Goal: Transaction & Acquisition: Purchase product/service

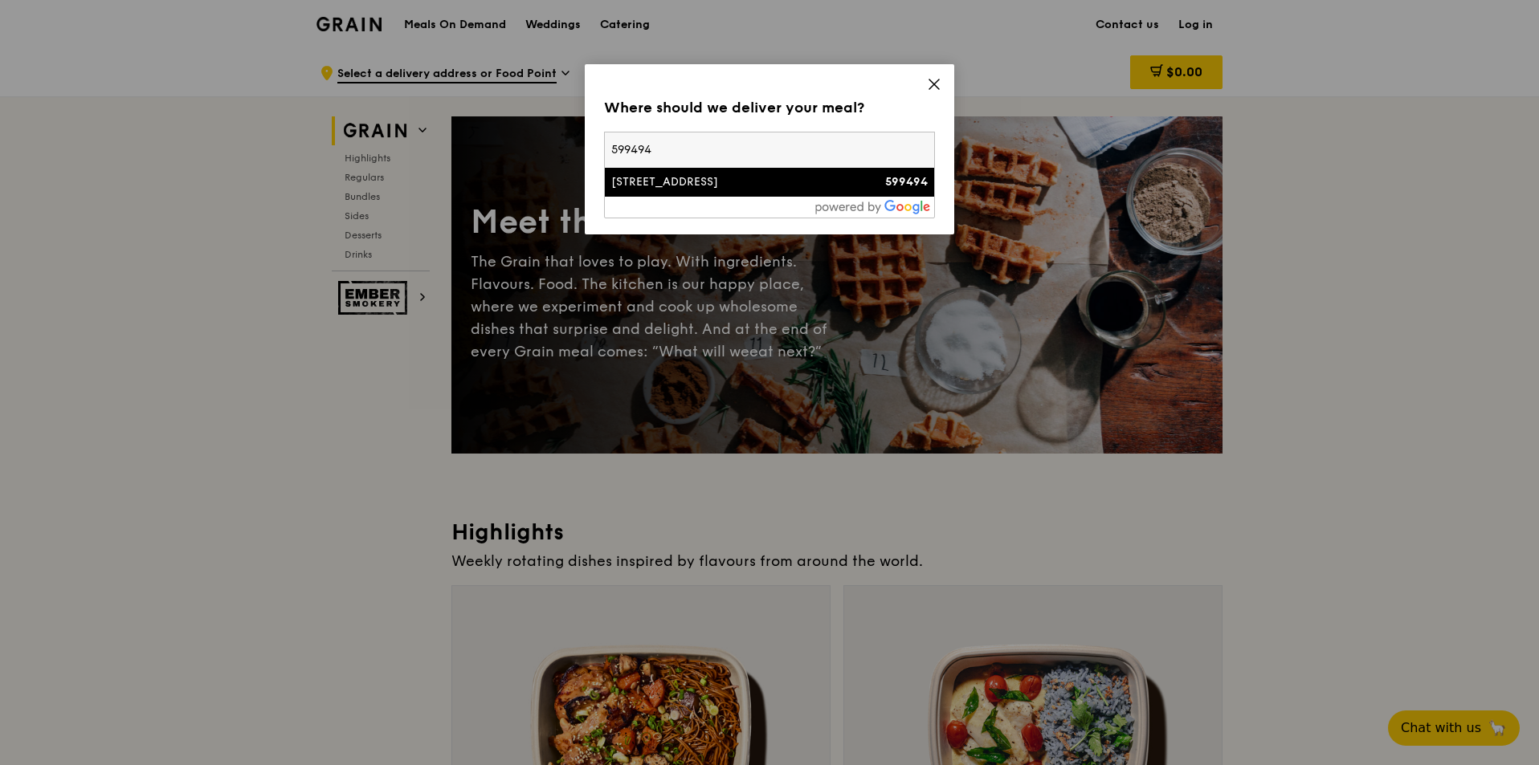
type input "599494"
click at [810, 185] on div "[STREET_ADDRESS]" at bounding box center [730, 182] width 238 height 16
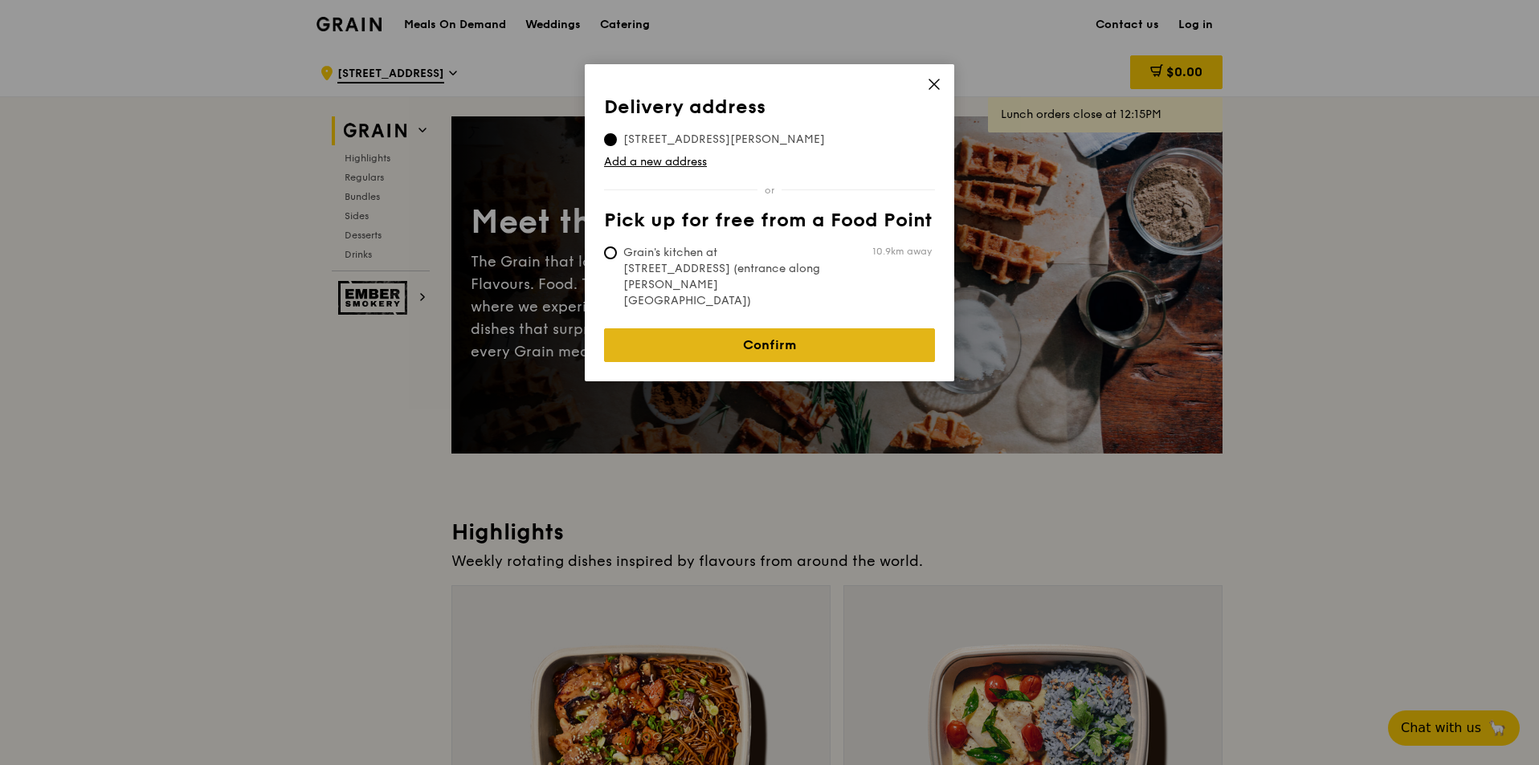
click at [865, 328] on link "Confirm" at bounding box center [769, 345] width 331 height 34
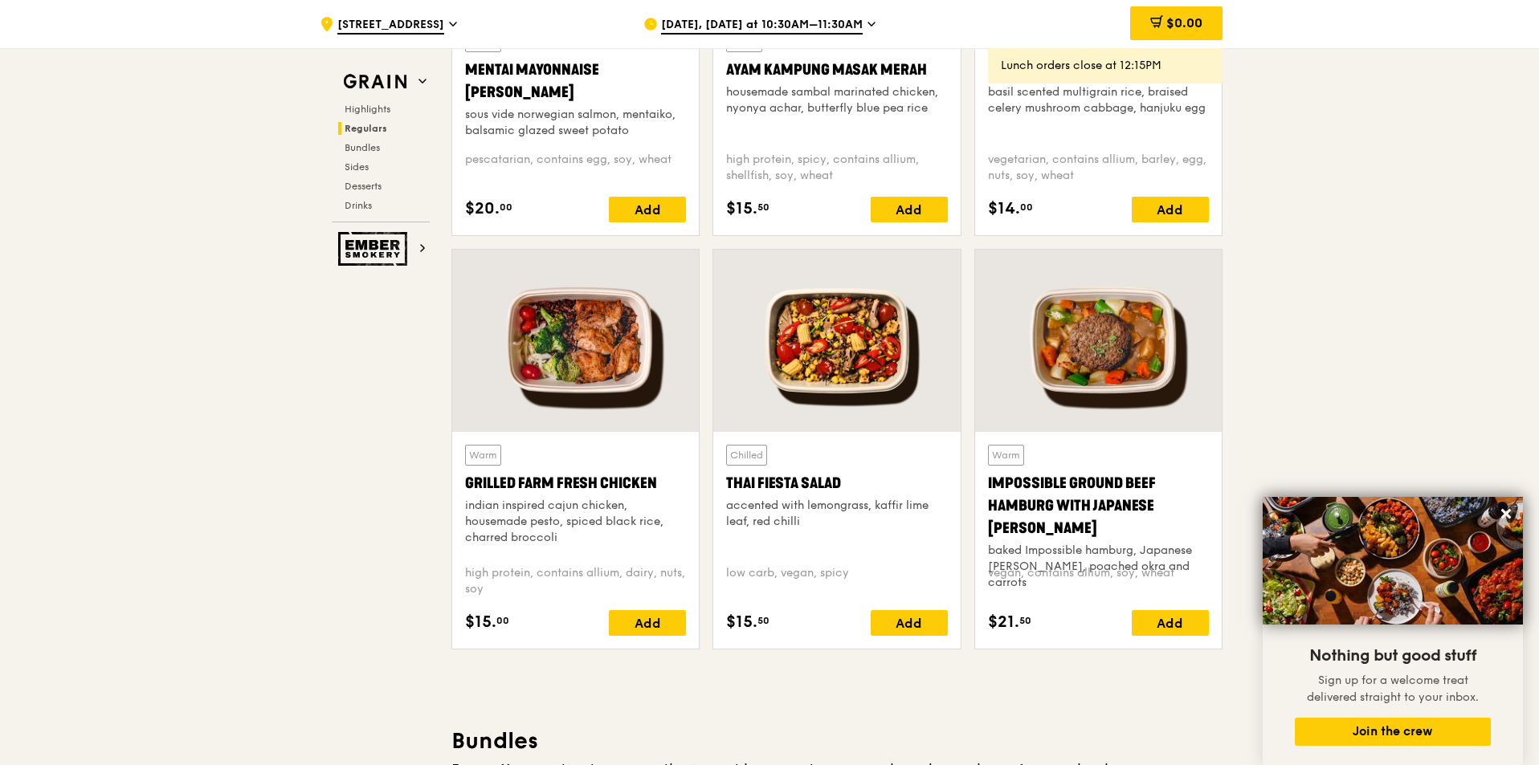
scroll to position [1606, 0]
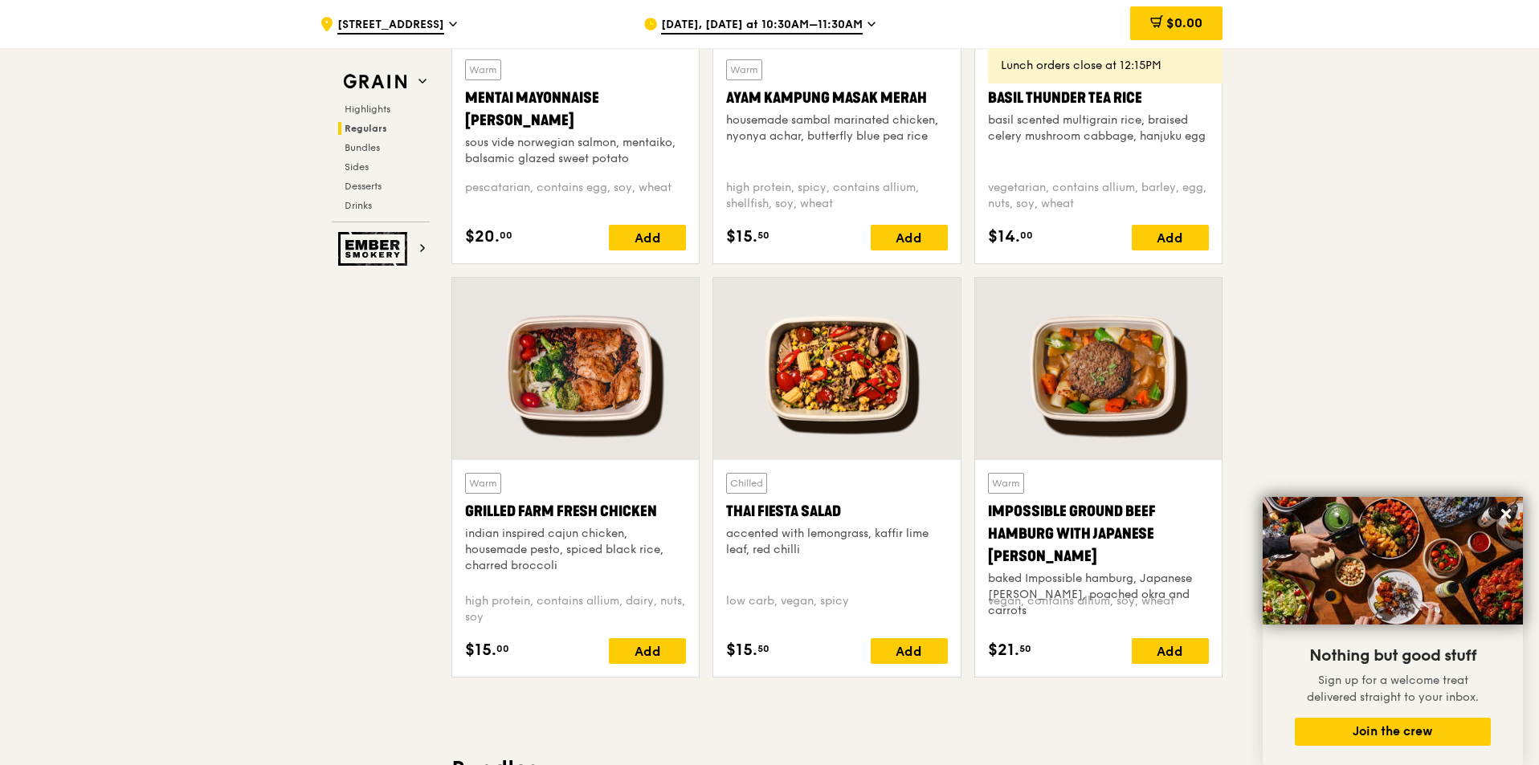
click at [886, 414] on div at bounding box center [836, 369] width 247 height 182
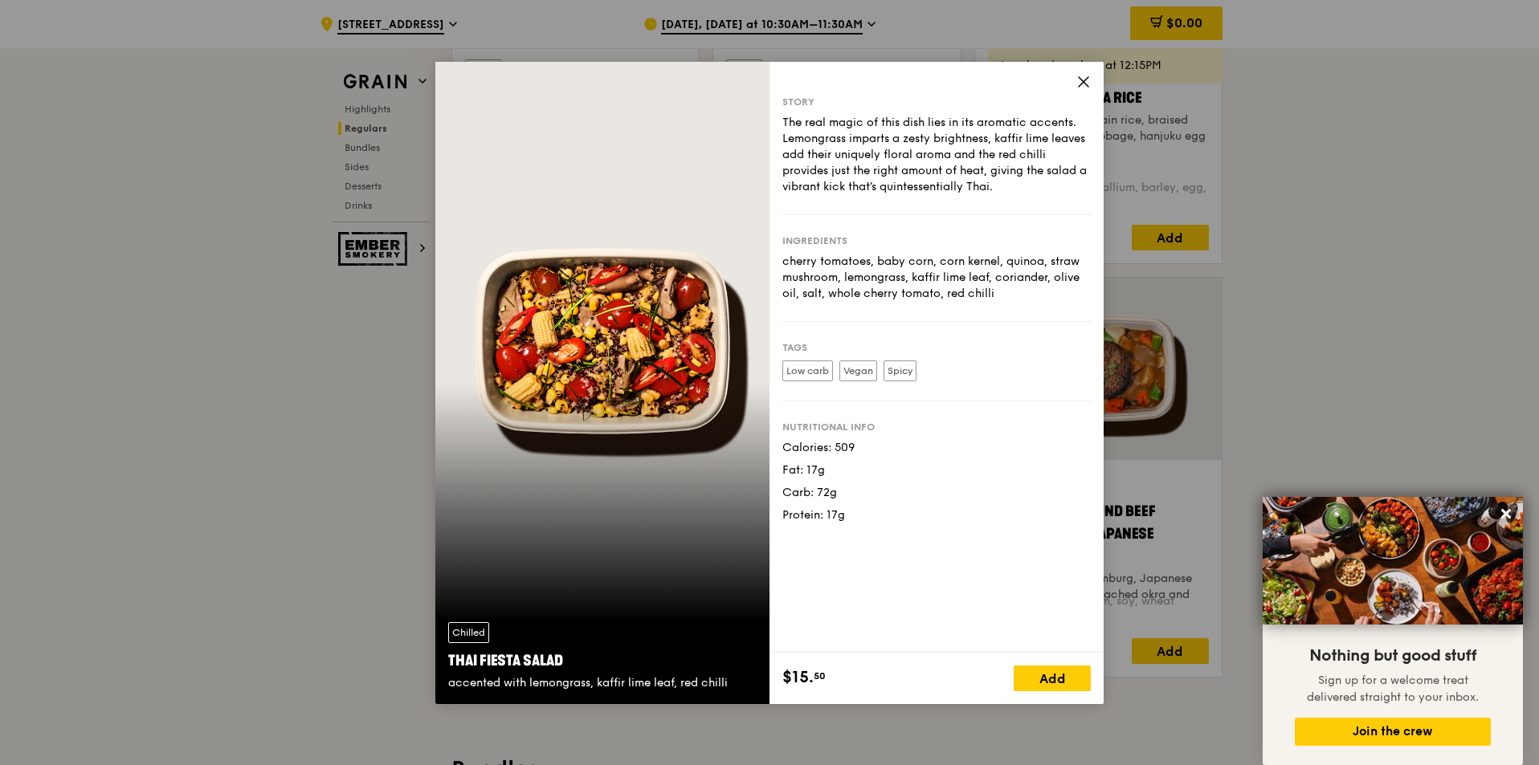
click at [1086, 79] on icon at bounding box center [1084, 82] width 10 height 10
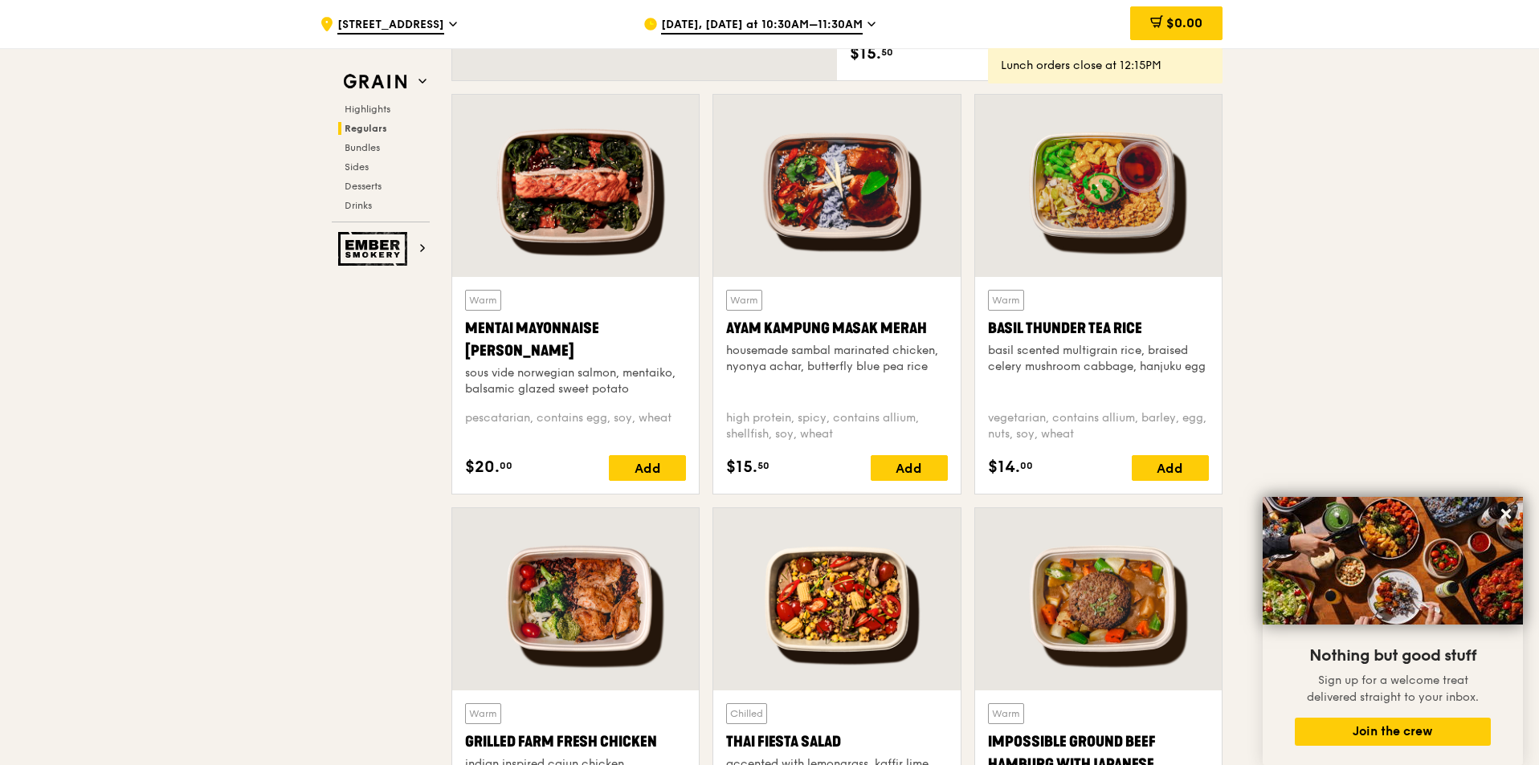
scroll to position [1365, 0]
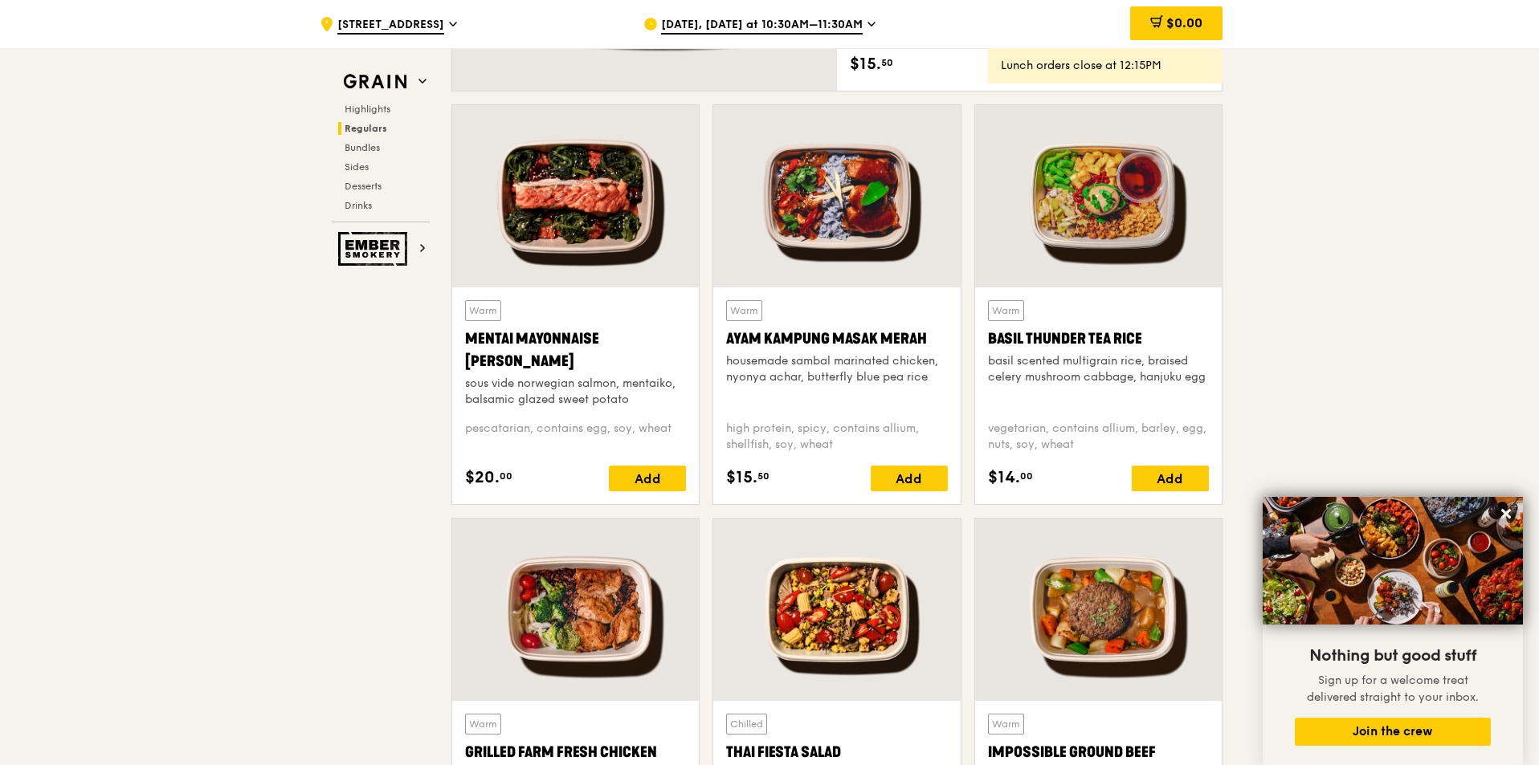
click at [1149, 254] on div at bounding box center [1098, 196] width 247 height 182
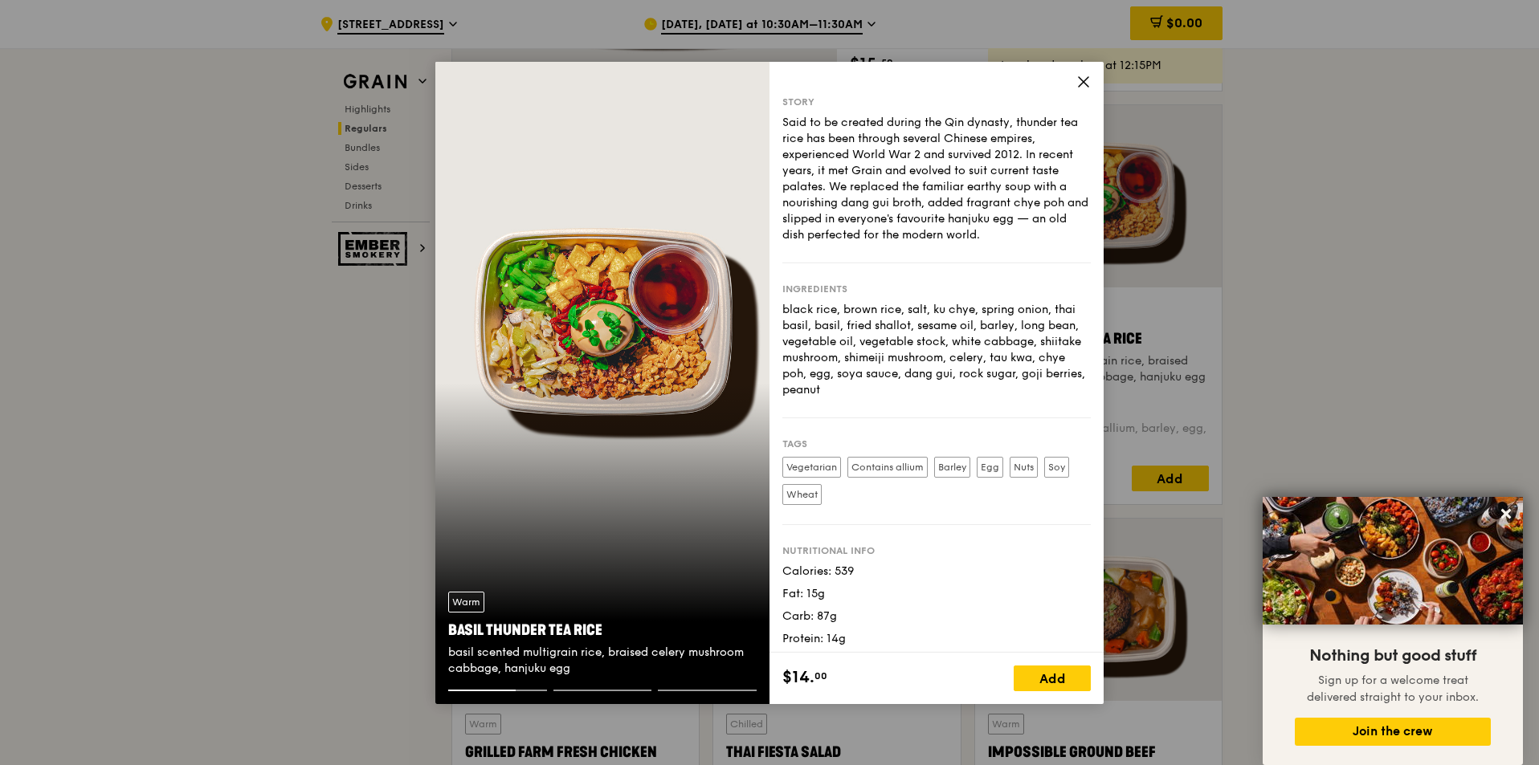
click at [1084, 77] on icon at bounding box center [1083, 82] width 14 height 14
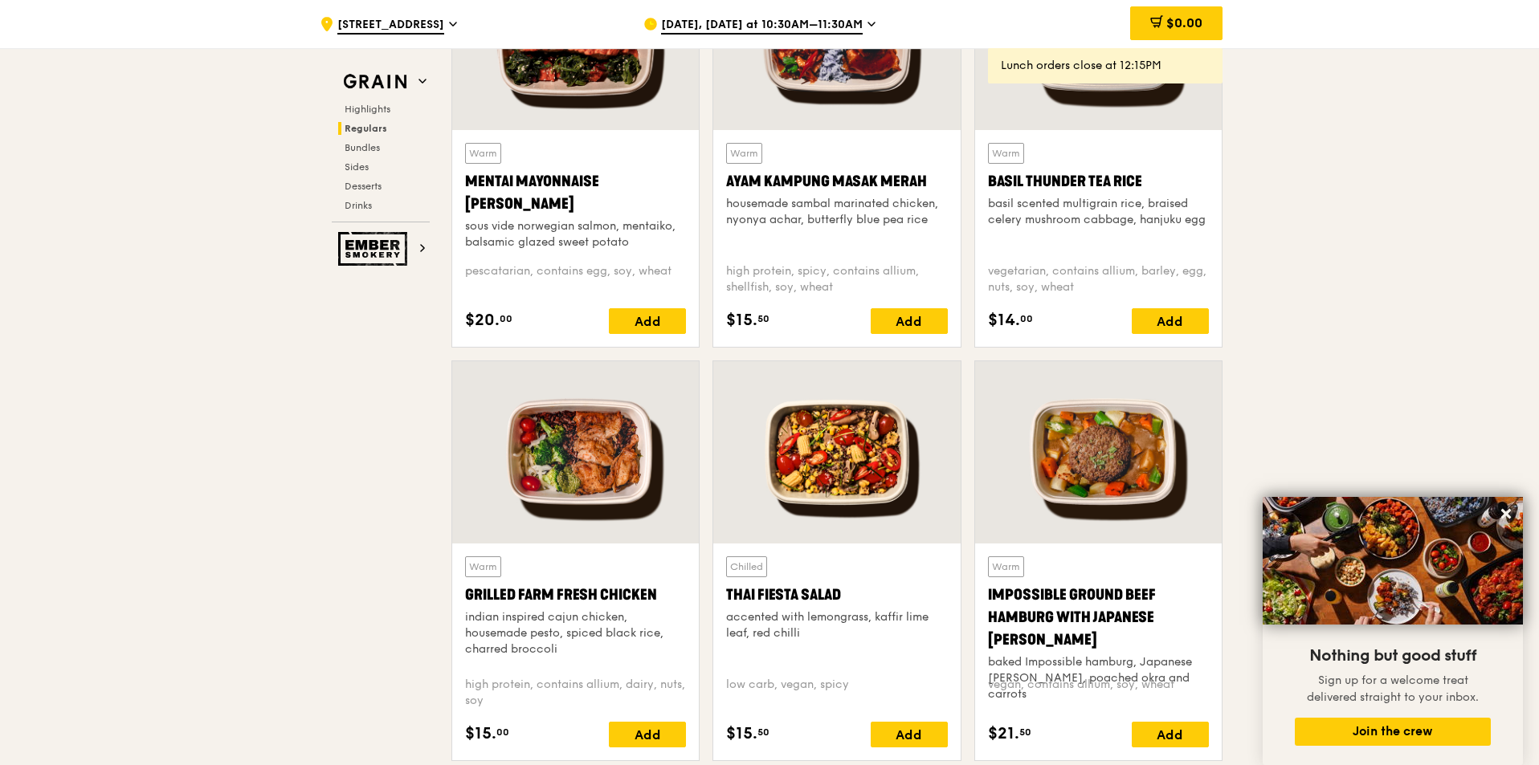
scroll to position [1526, 0]
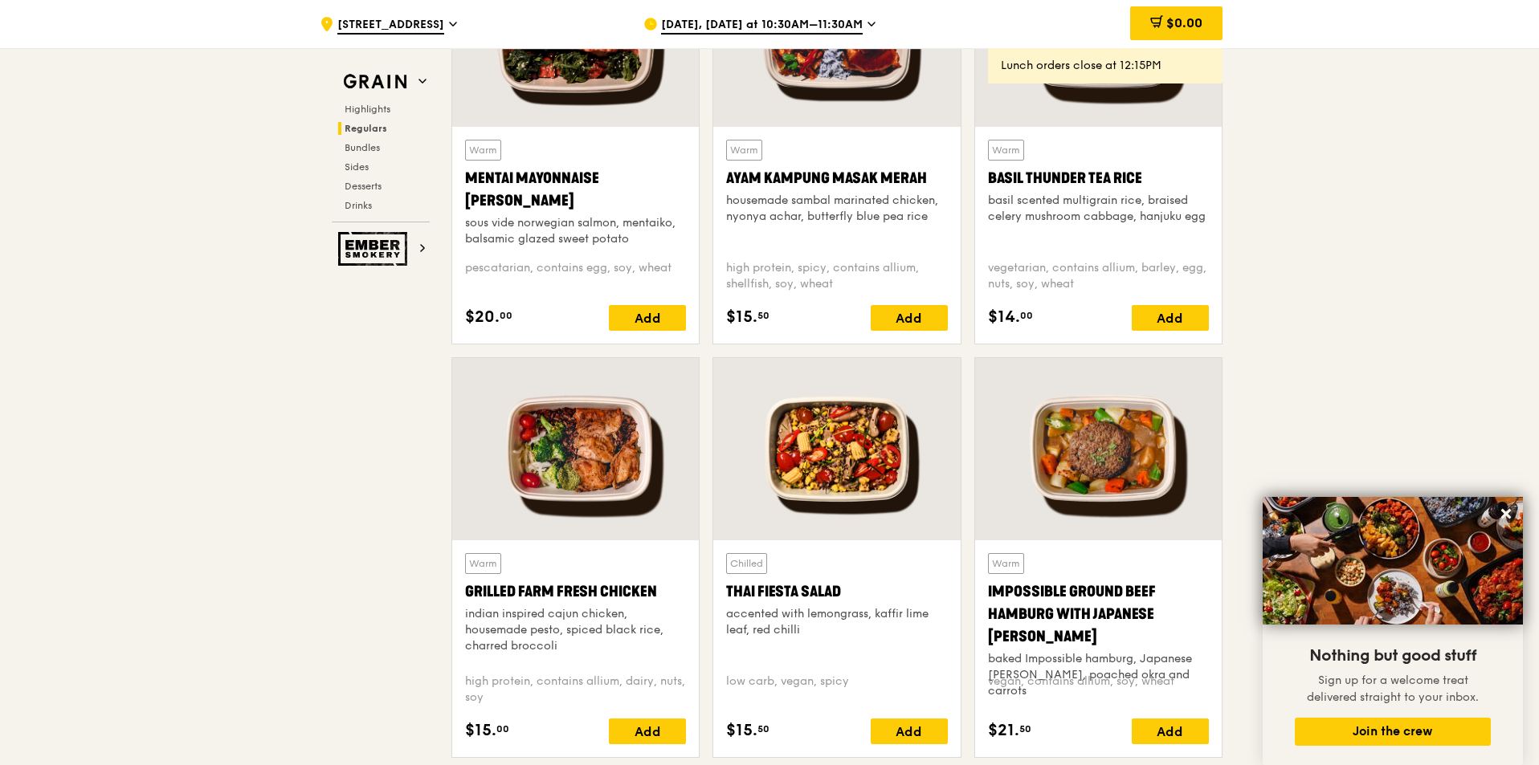
click at [581, 489] on div at bounding box center [575, 449] width 247 height 182
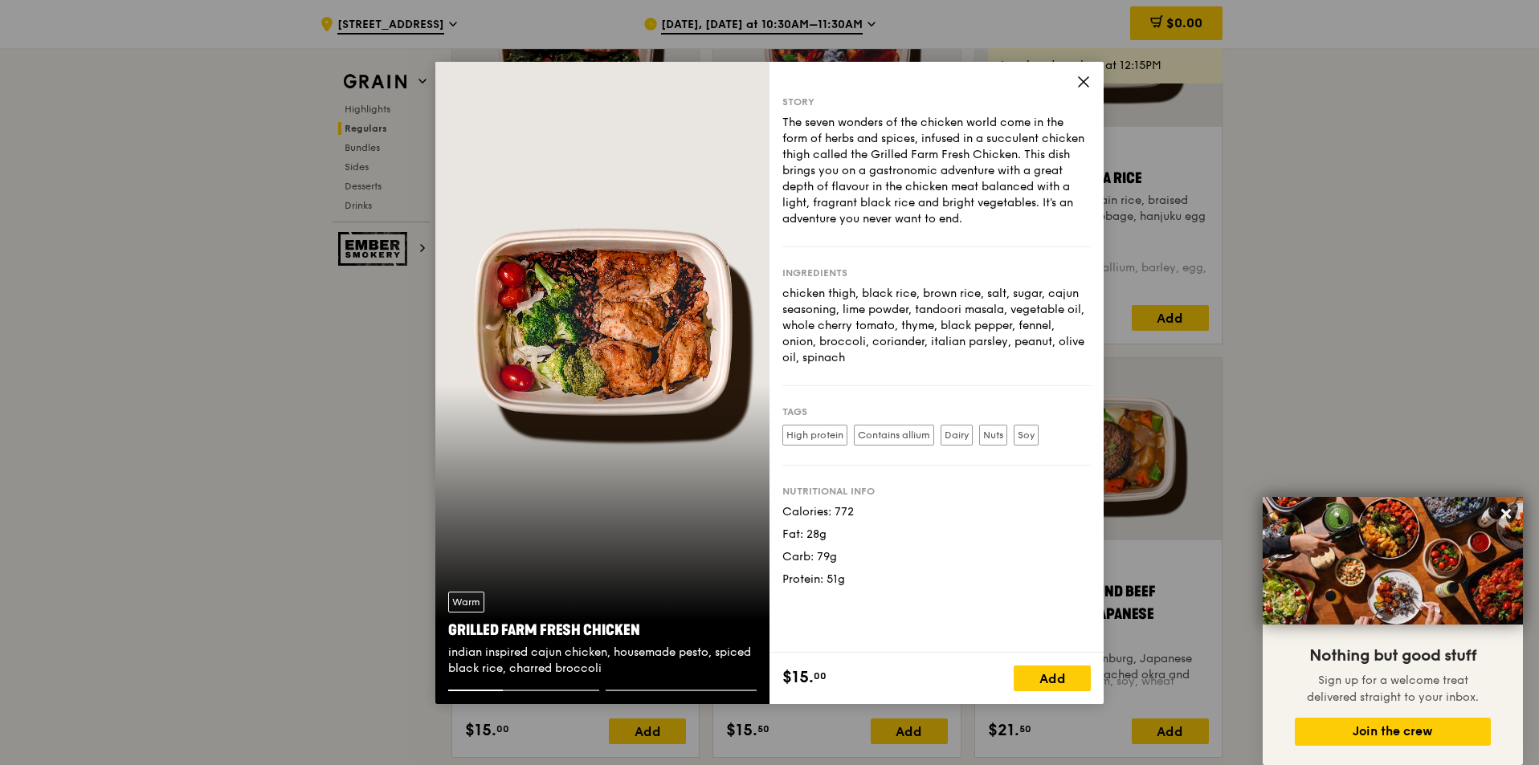
click at [1078, 71] on div "Story The seven wonders of the chicken world come in the form of herbs and spic…" at bounding box center [936, 357] width 334 height 591
click at [644, 687] on div "Warm Grilled Farm Fresh Chicken indian inspired cajun chicken, housemade pesto,…" at bounding box center [602, 634] width 334 height 111
click at [645, 687] on div "Warm Grilled Farm Fresh Chicken indian inspired cajun chicken, housemade pesto,…" at bounding box center [602, 634] width 334 height 111
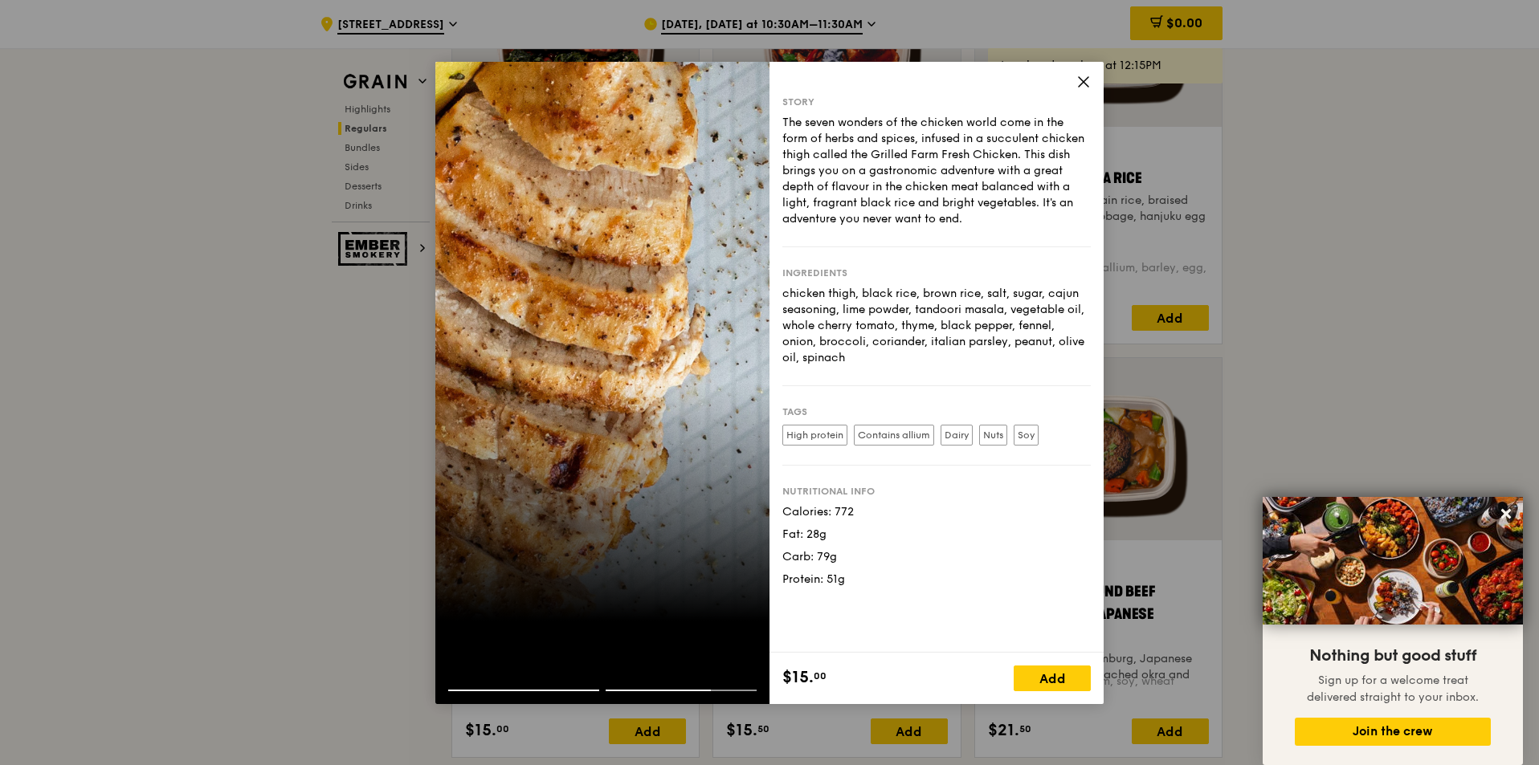
click at [1086, 80] on icon at bounding box center [1084, 82] width 10 height 10
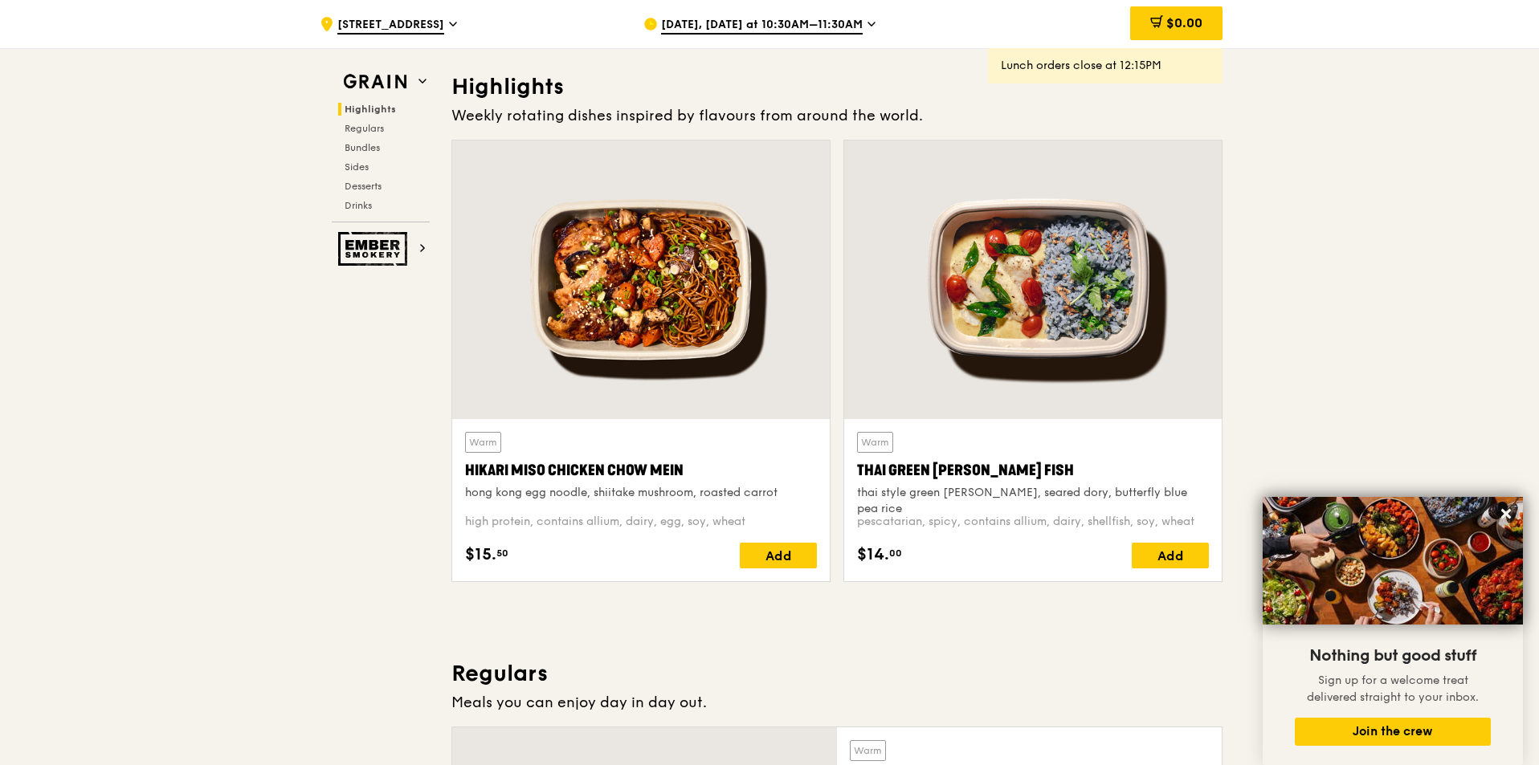
scroll to position [482, 0]
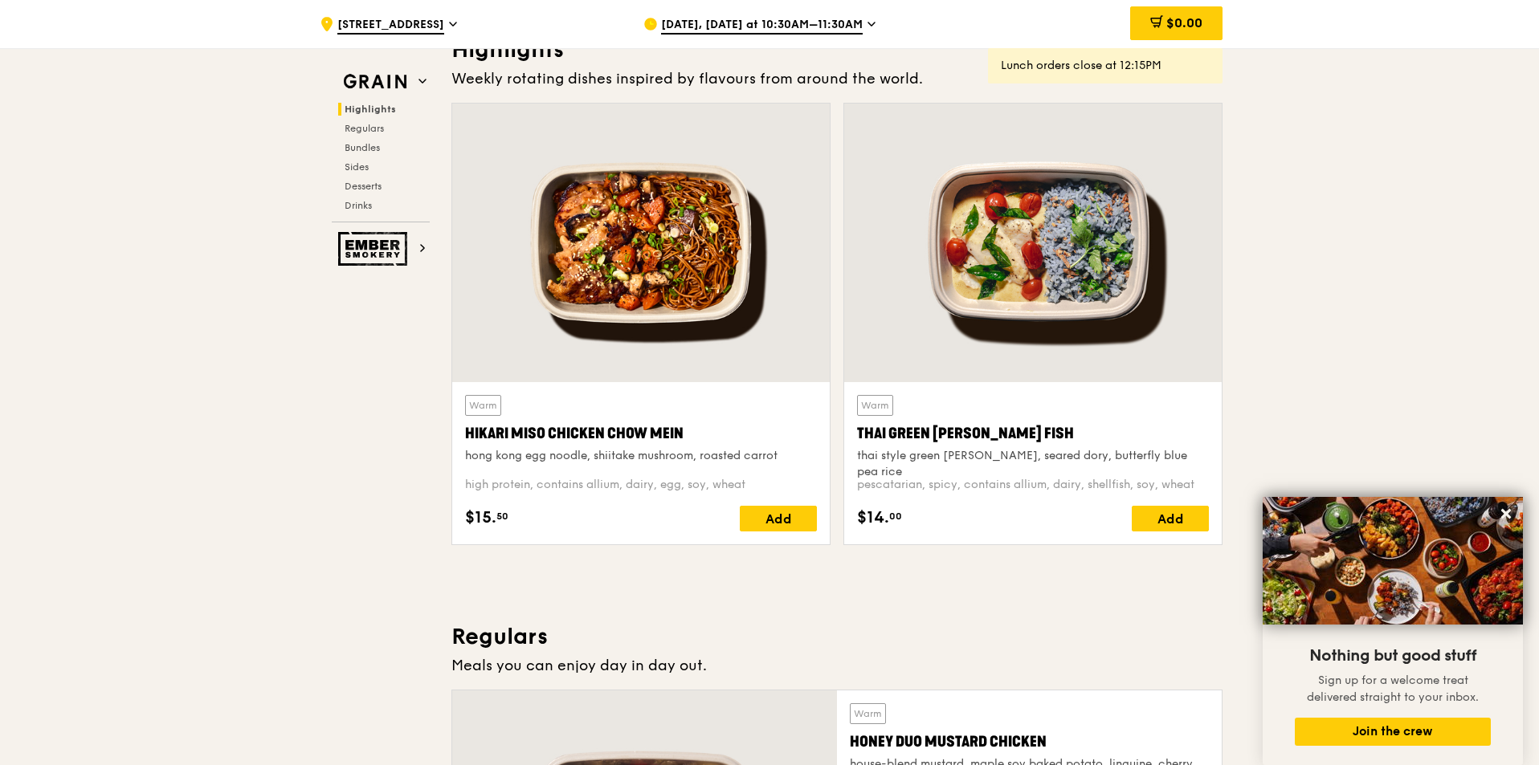
click at [567, 266] on div at bounding box center [640, 243] width 377 height 279
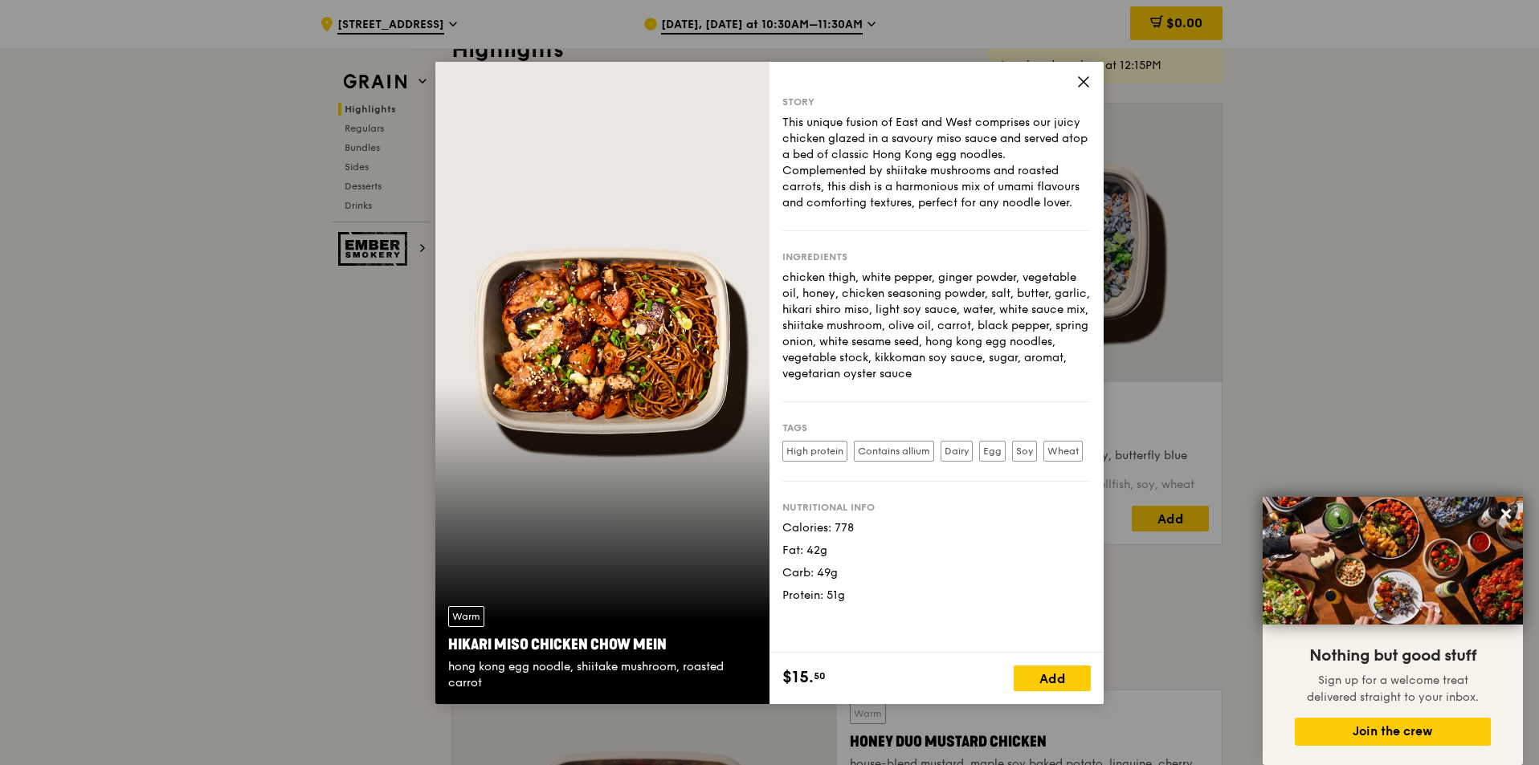
click at [1081, 81] on icon at bounding box center [1083, 82] width 14 height 14
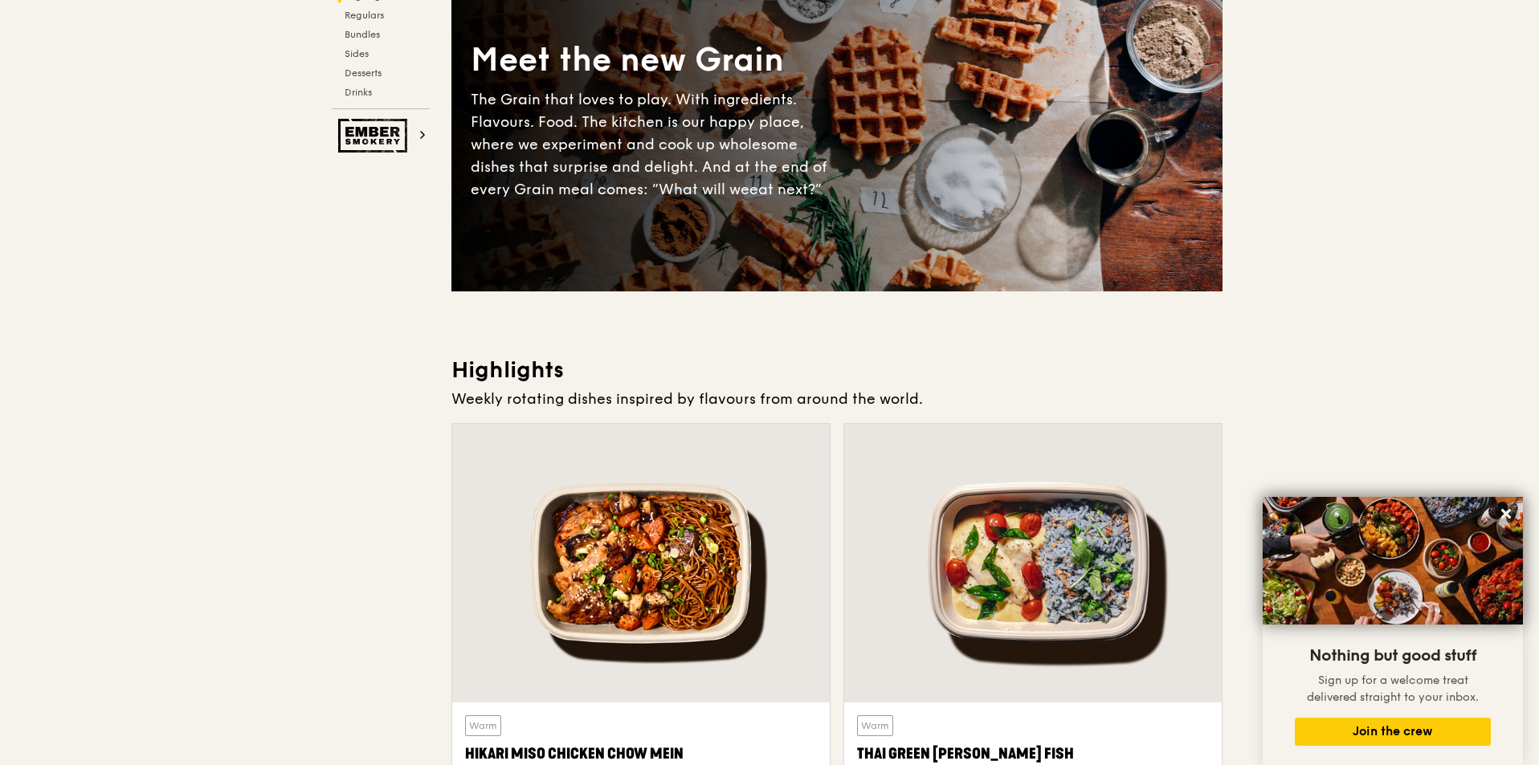
scroll to position [0, 0]
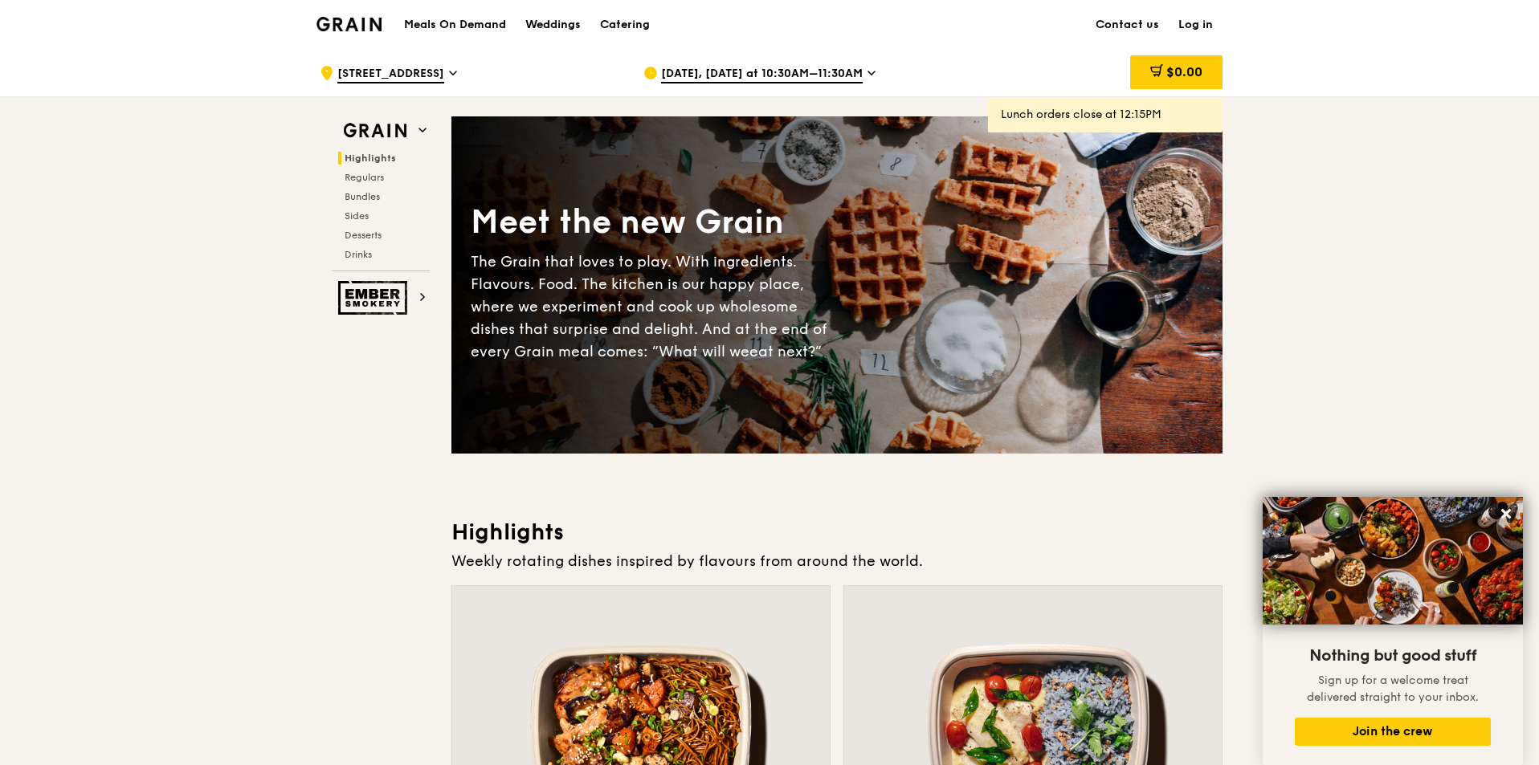
click at [748, 63] on div "[DATE], [DATE] at 10:30AM–11:30AM" at bounding box center [792, 73] width 298 height 48
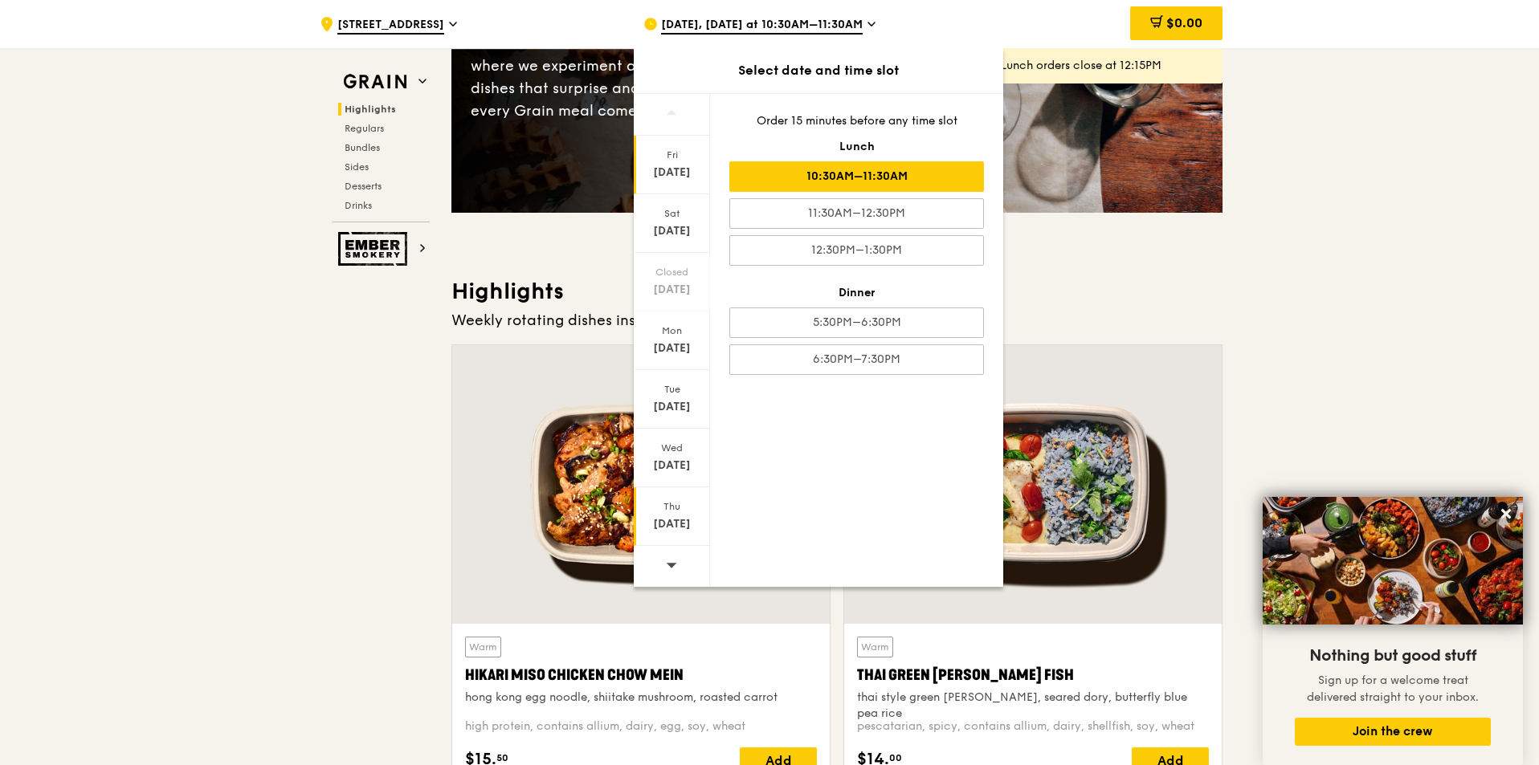
scroll to position [241, 0]
click at [679, 561] on div at bounding box center [672, 566] width 76 height 41
click at [683, 467] on div "[DATE]" at bounding box center [671, 466] width 71 height 16
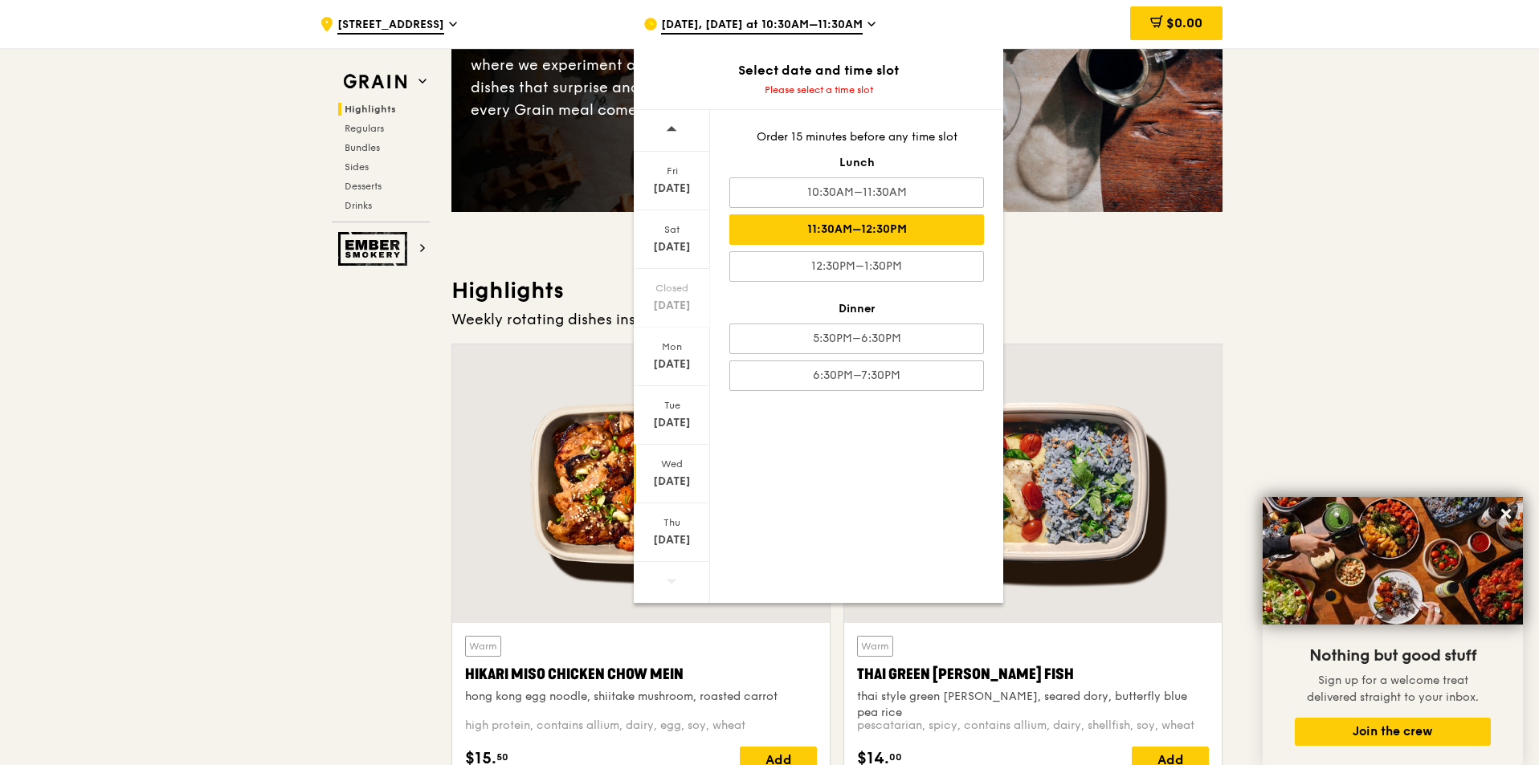
click at [900, 224] on div "11:30AM–12:30PM" at bounding box center [856, 229] width 255 height 31
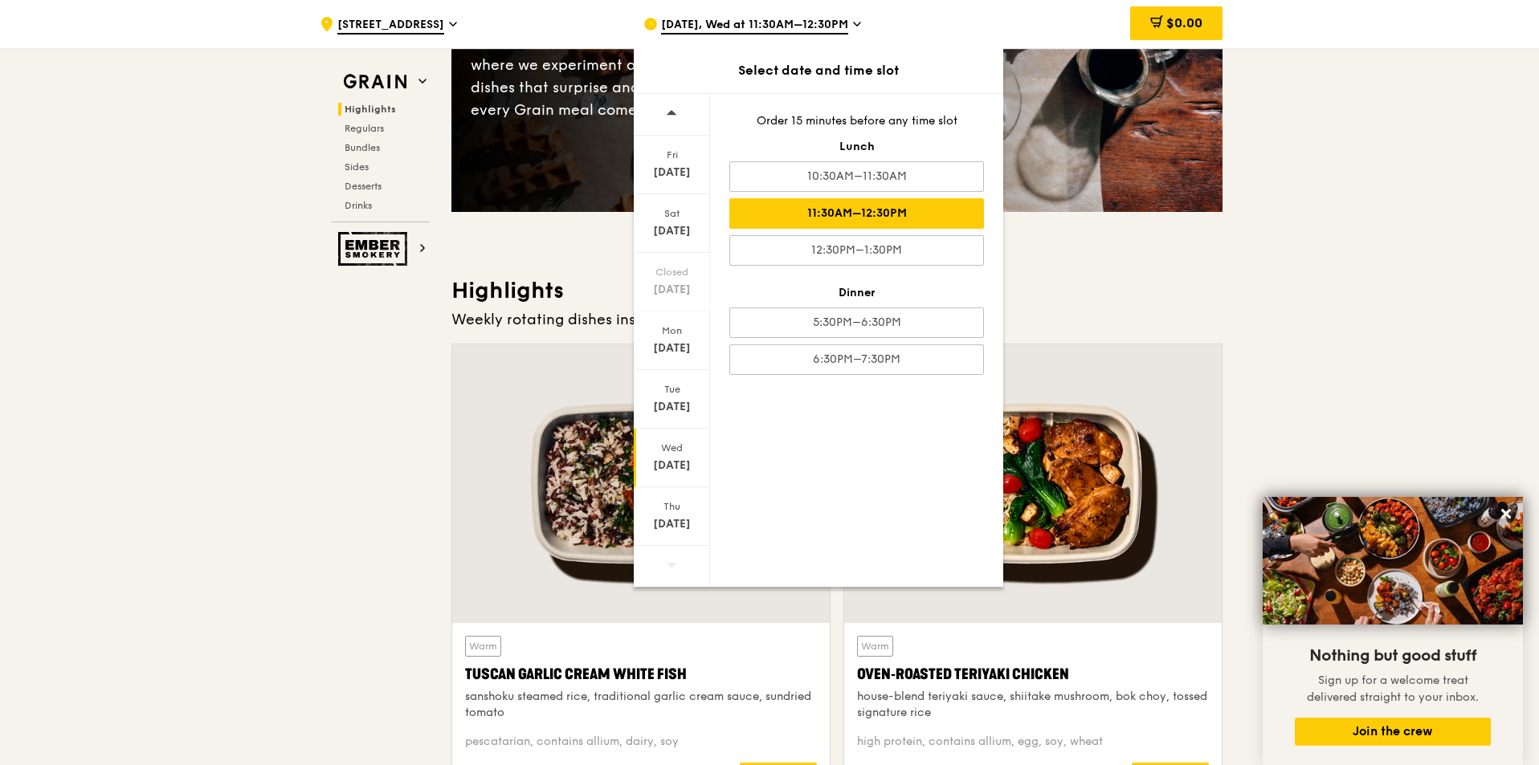
click at [1218, 287] on h3 "Highlights" at bounding box center [836, 290] width 771 height 29
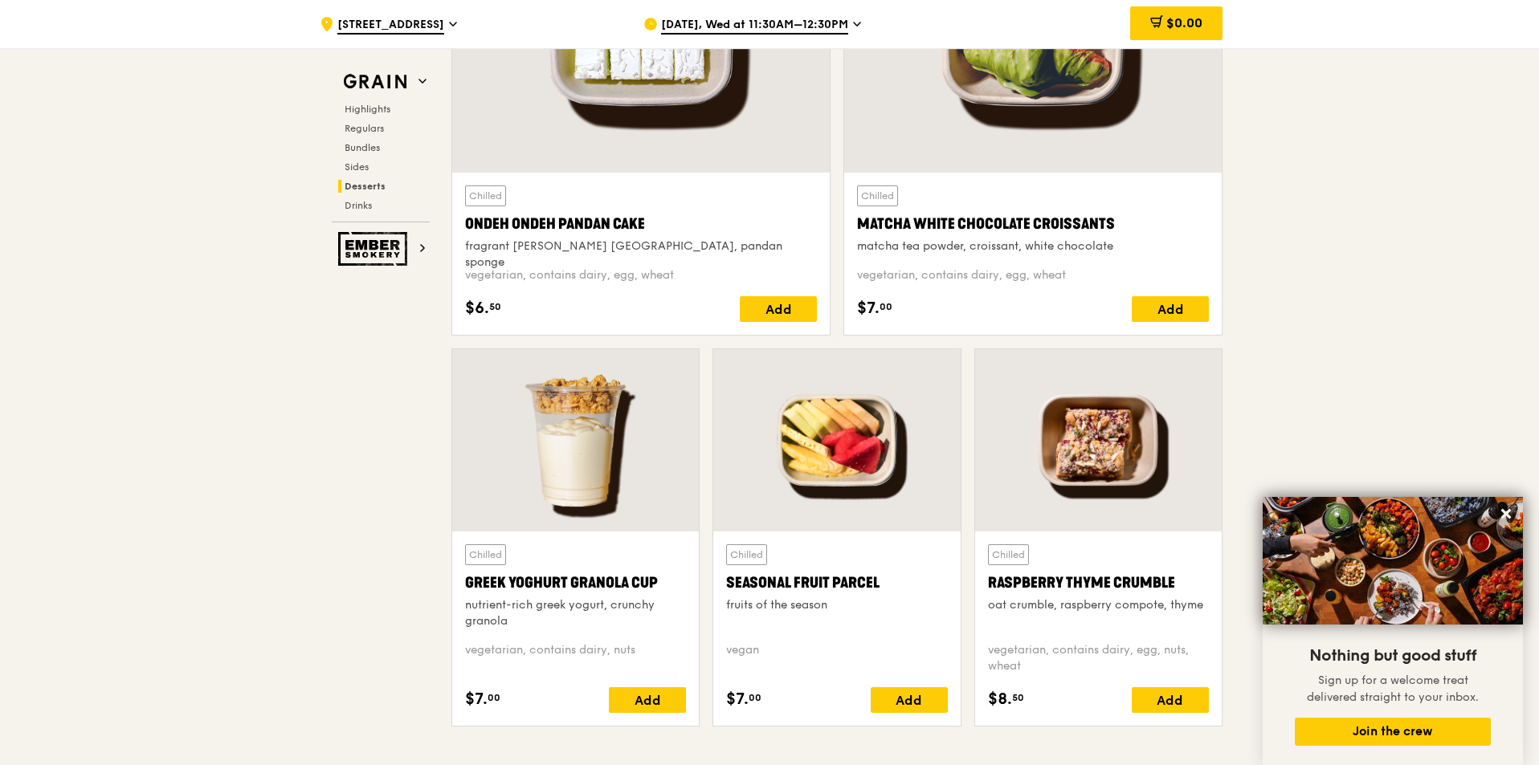
scroll to position [4819, 0]
